Goal: Task Accomplishment & Management: Use online tool/utility

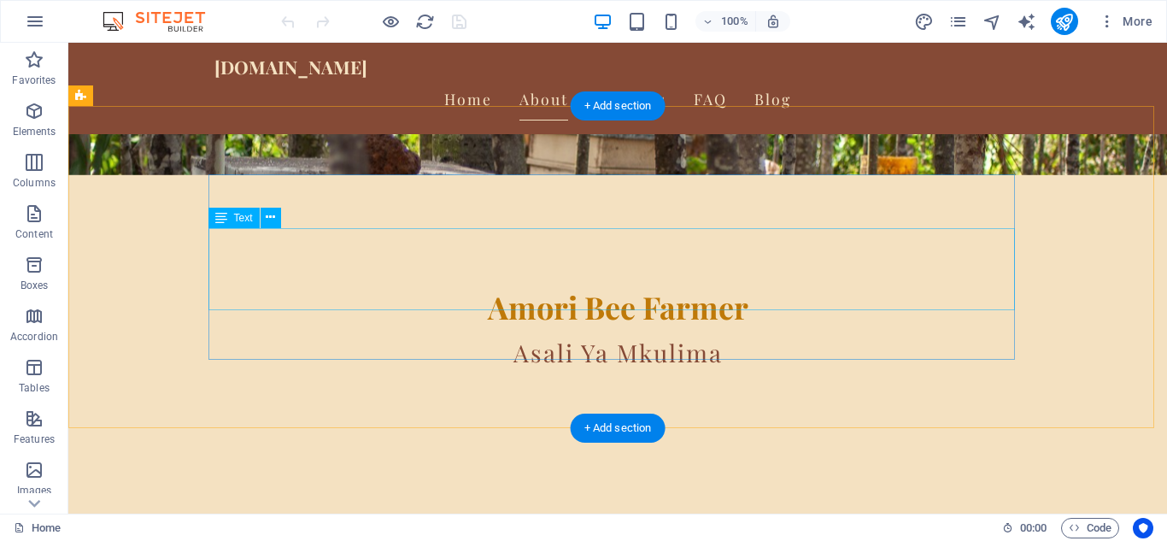
scroll to position [342, 0]
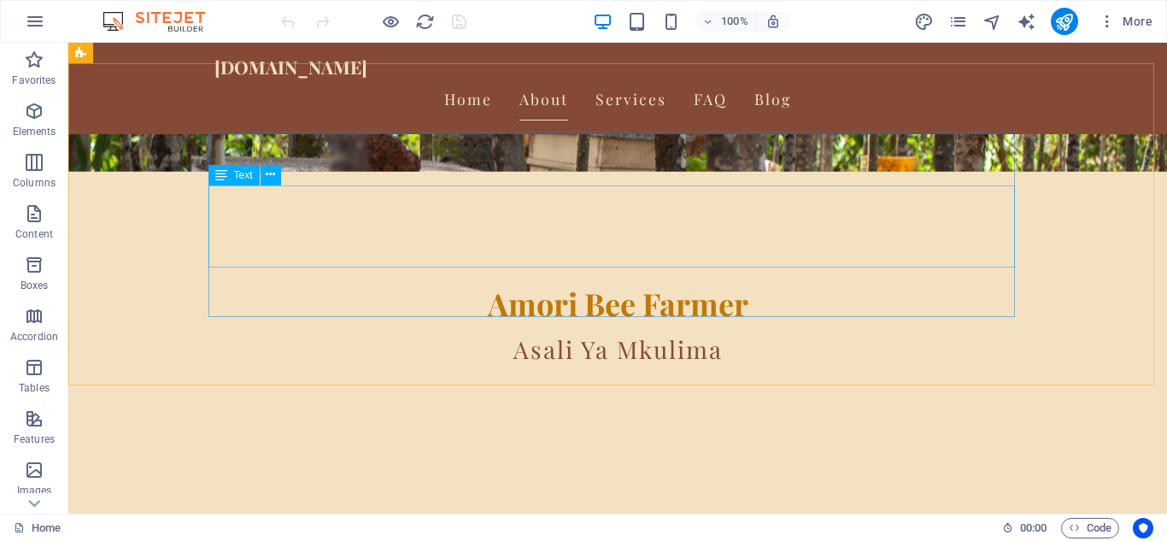
click at [235, 179] on span "Text" at bounding box center [243, 175] width 19 height 10
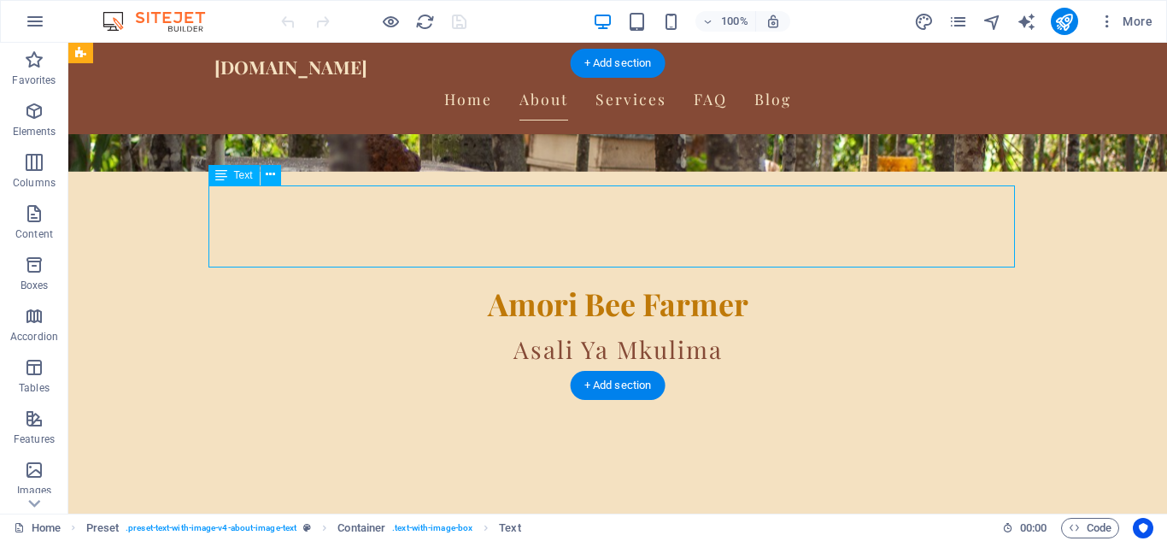
drag, startPoint x: 249, startPoint y: 254, endPoint x: 222, endPoint y: 215, distance: 46.7
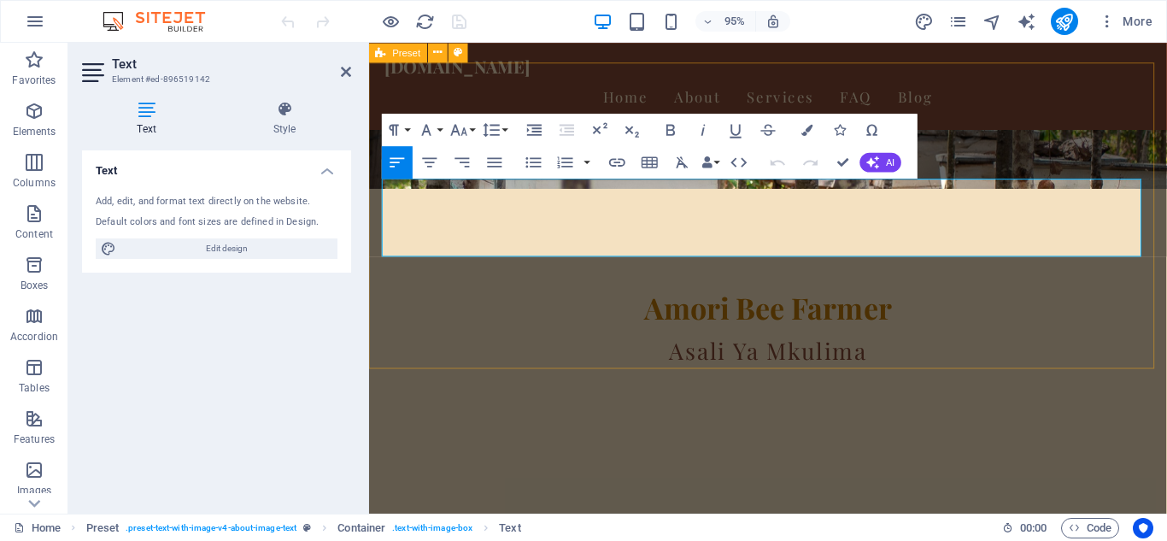
drag, startPoint x: 425, startPoint y: 256, endPoint x: 378, endPoint y: 196, distance: 76.6
copy p "At Amori Bee Farmer, we are passionate about beekeeping and dedicated to sharin…"
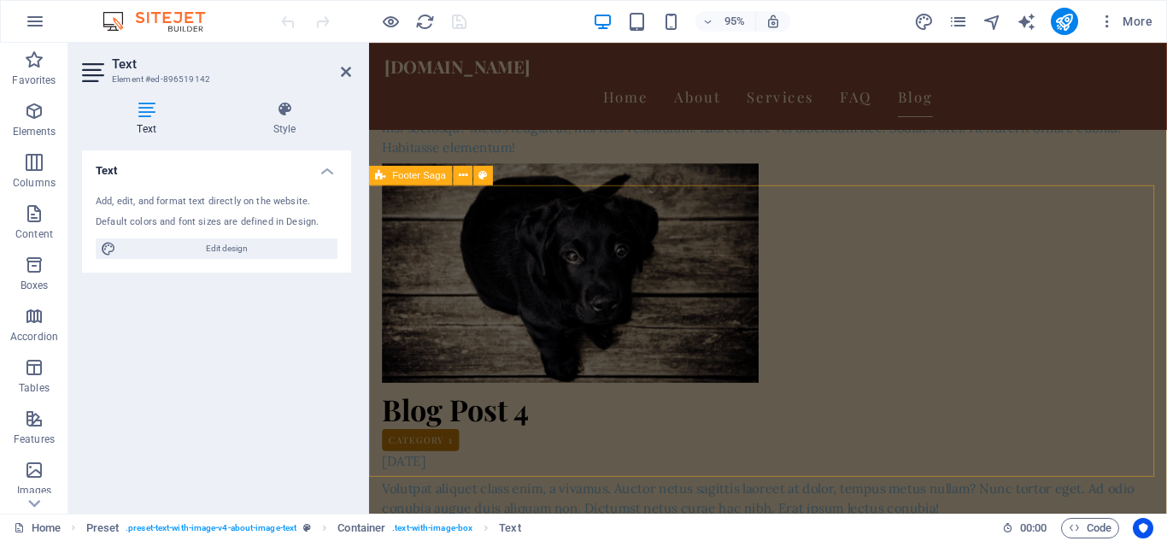
scroll to position [4527, 0]
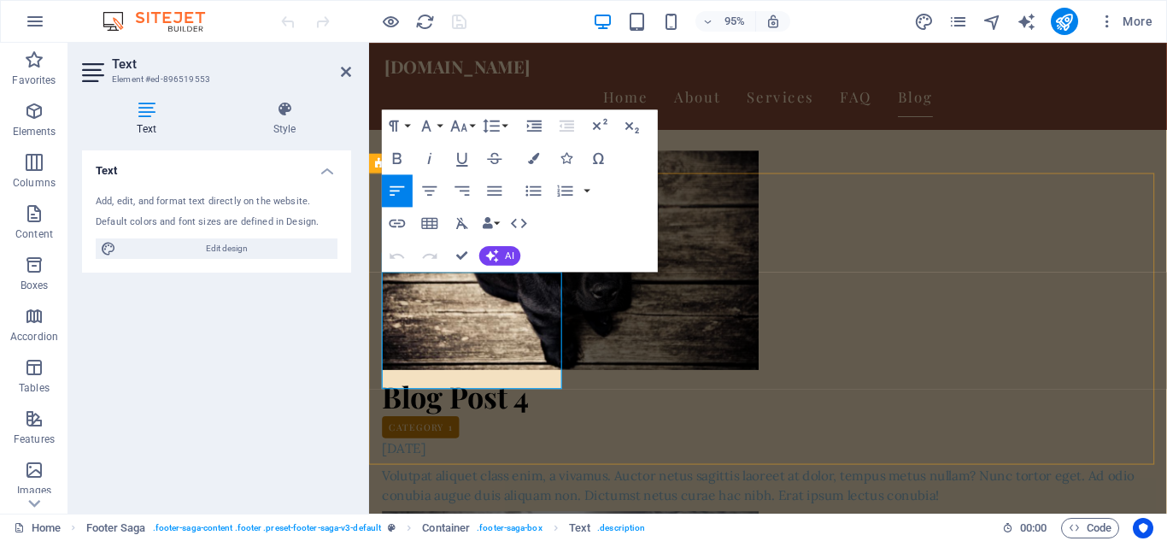
drag, startPoint x: 532, startPoint y: 395, endPoint x: 384, endPoint y: 294, distance: 180.1
copy p "Amori Bee Farmer - A commitment to quality honey and essential beekeeping equip…"
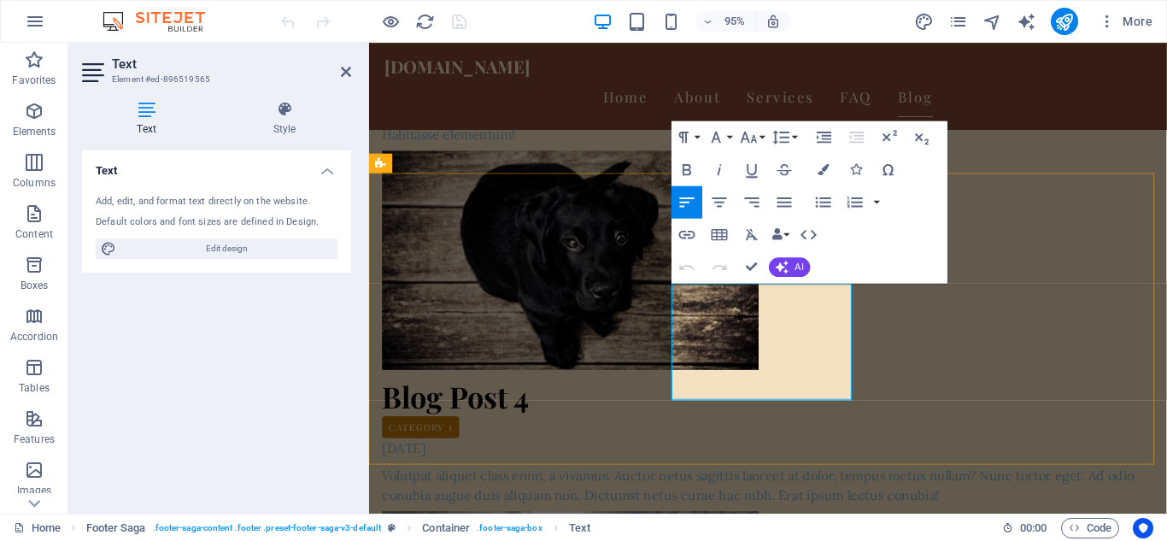
drag, startPoint x: 866, startPoint y: 406, endPoint x: 735, endPoint y: 313, distance: 160.7
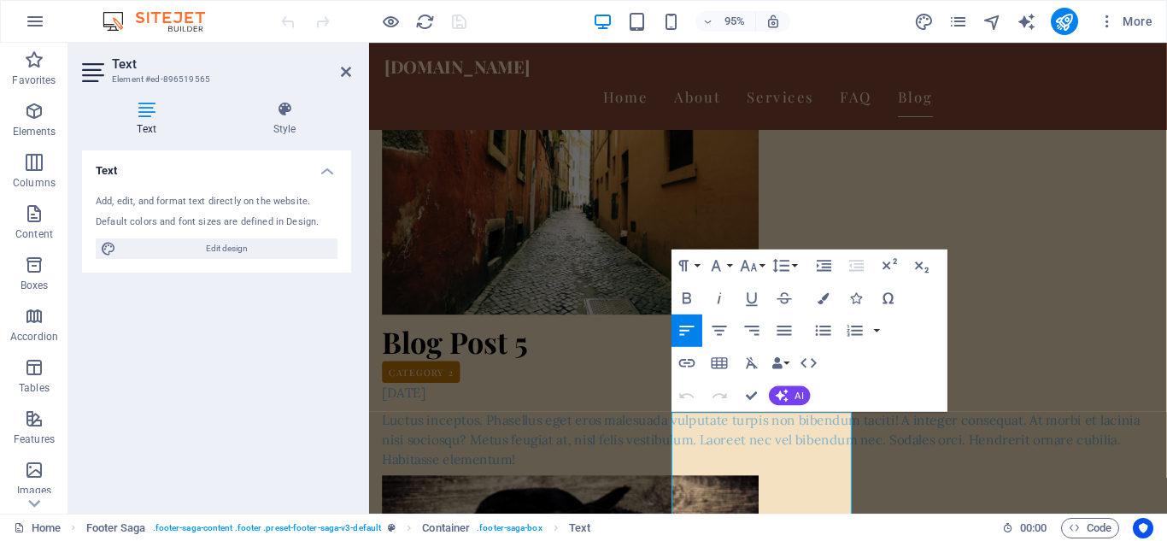
scroll to position [4442, 0]
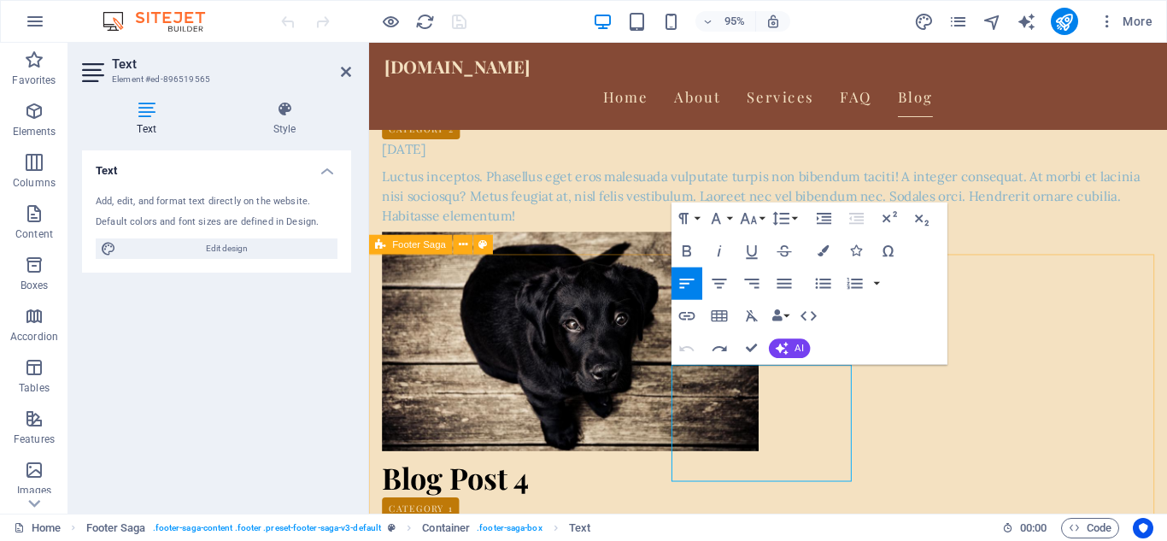
drag, startPoint x: 863, startPoint y: 488, endPoint x: 682, endPoint y: 374, distance: 213.8
copy div "P. O Box 428 Bondo [GEOGRAPHIC_DATA] Phone: [PHONE_NUMBER] Mobile:[PHONE_NUMBER…"
